Goal: Check status

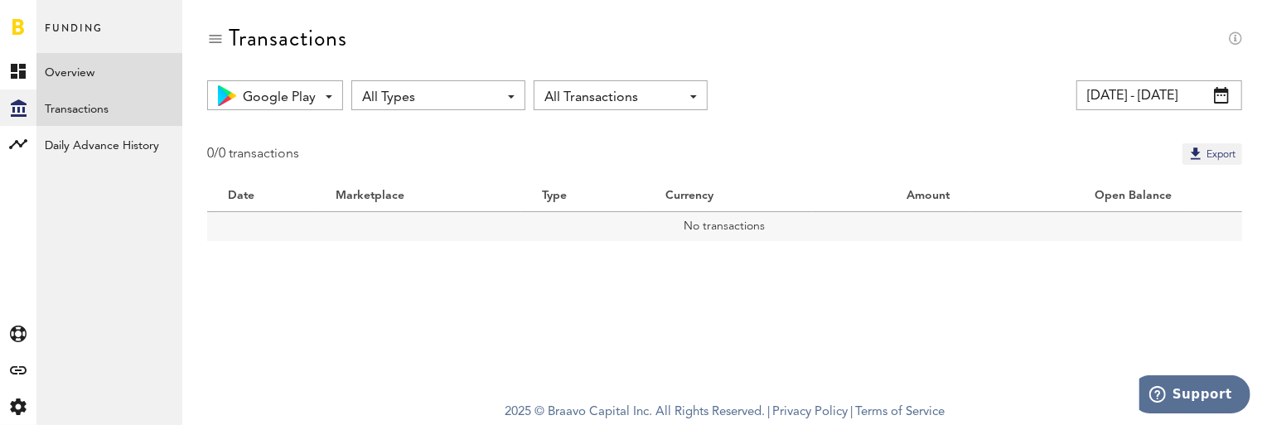
click at [60, 70] on link "Overview" at bounding box center [109, 71] width 146 height 36
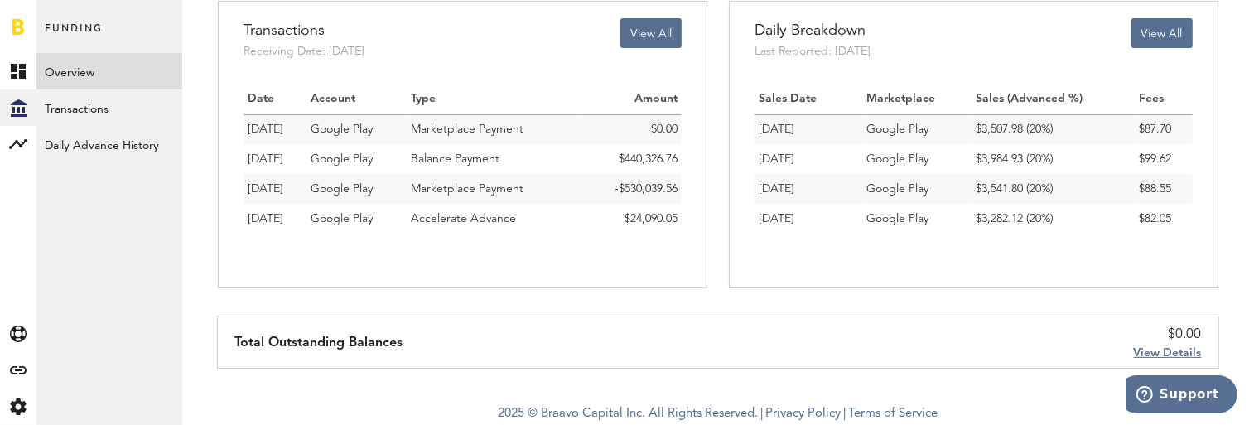
scroll to position [230, 0]
click at [61, 110] on link "Transactions" at bounding box center [109, 107] width 146 height 36
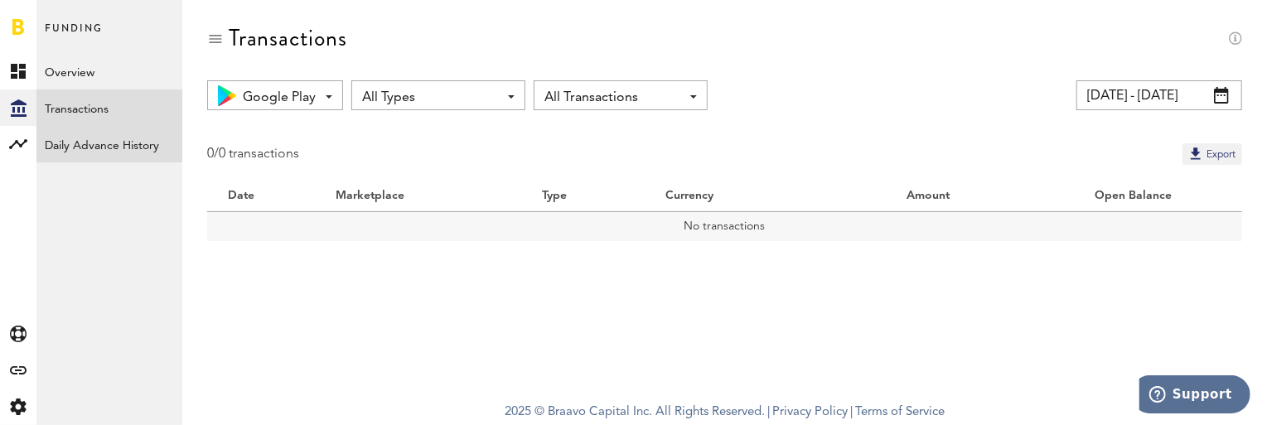
click at [96, 146] on link "Daily Advance History" at bounding box center [109, 144] width 146 height 36
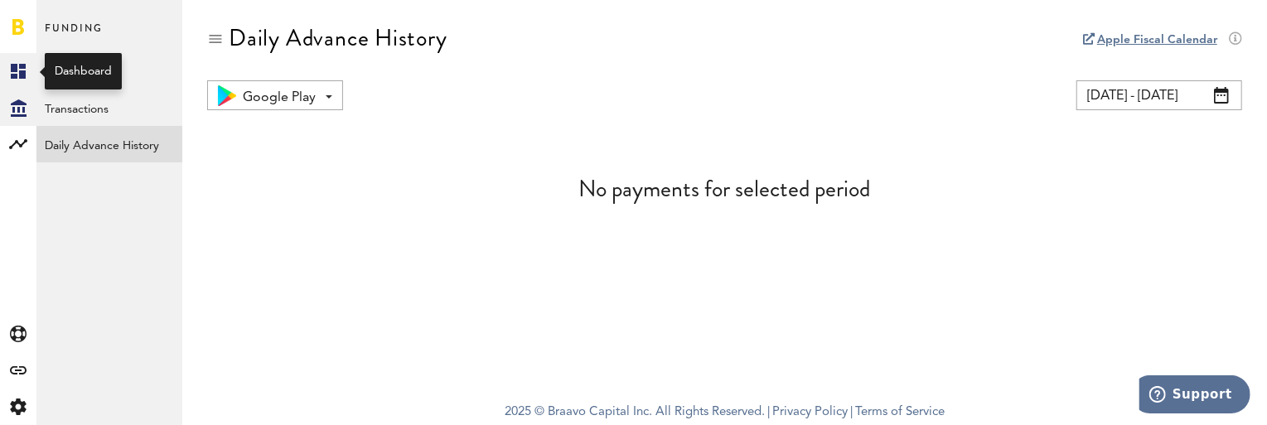
click at [30, 66] on link "Created with Sketch." at bounding box center [18, 71] width 36 height 36
